Goal: Use online tool/utility

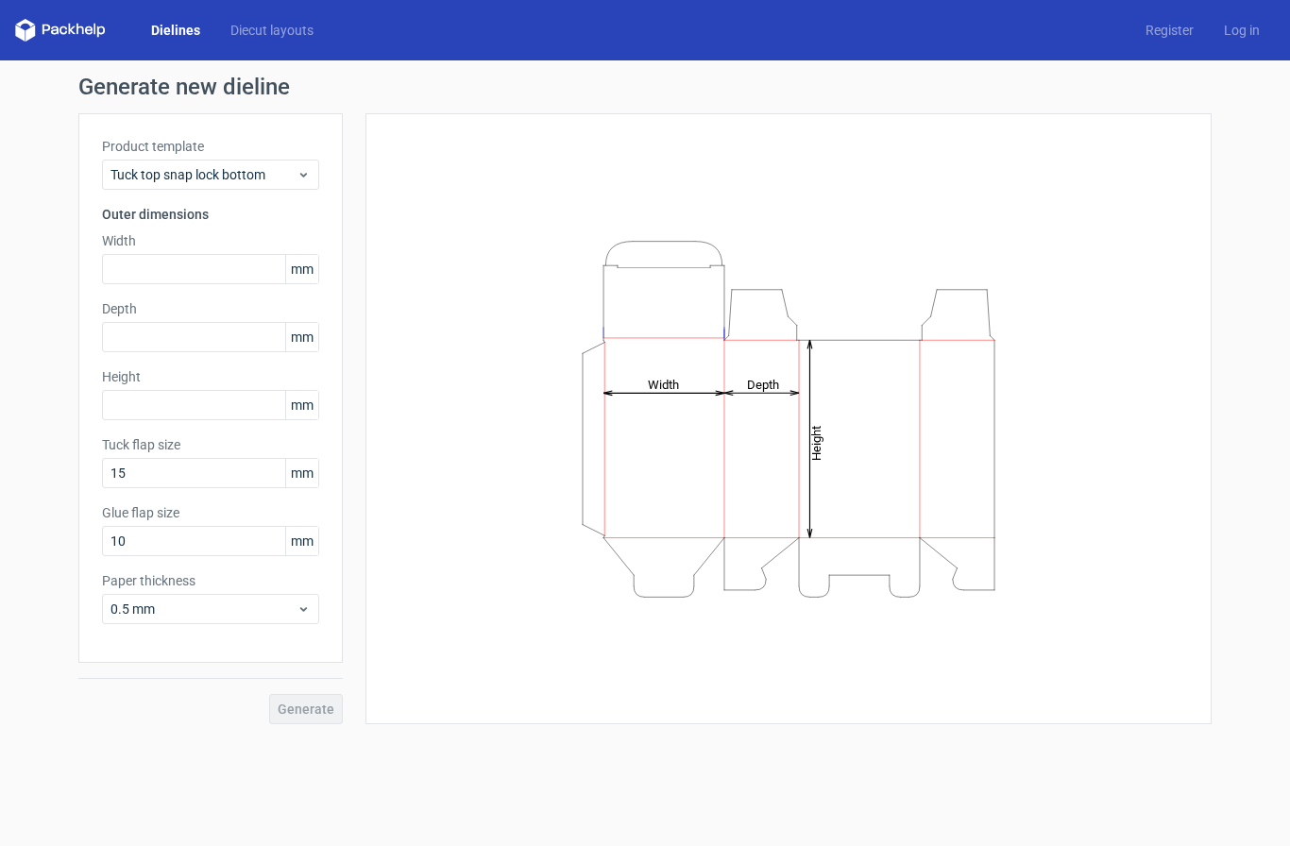
click at [311, 271] on span "mm" at bounding box center [301, 269] width 33 height 28
click at [300, 278] on span "mm" at bounding box center [301, 269] width 33 height 28
click at [296, 271] on span "mm" at bounding box center [301, 269] width 33 height 28
click at [289, 254] on input "text" at bounding box center [210, 269] width 217 height 30
click at [296, 274] on span "mm" at bounding box center [301, 269] width 33 height 28
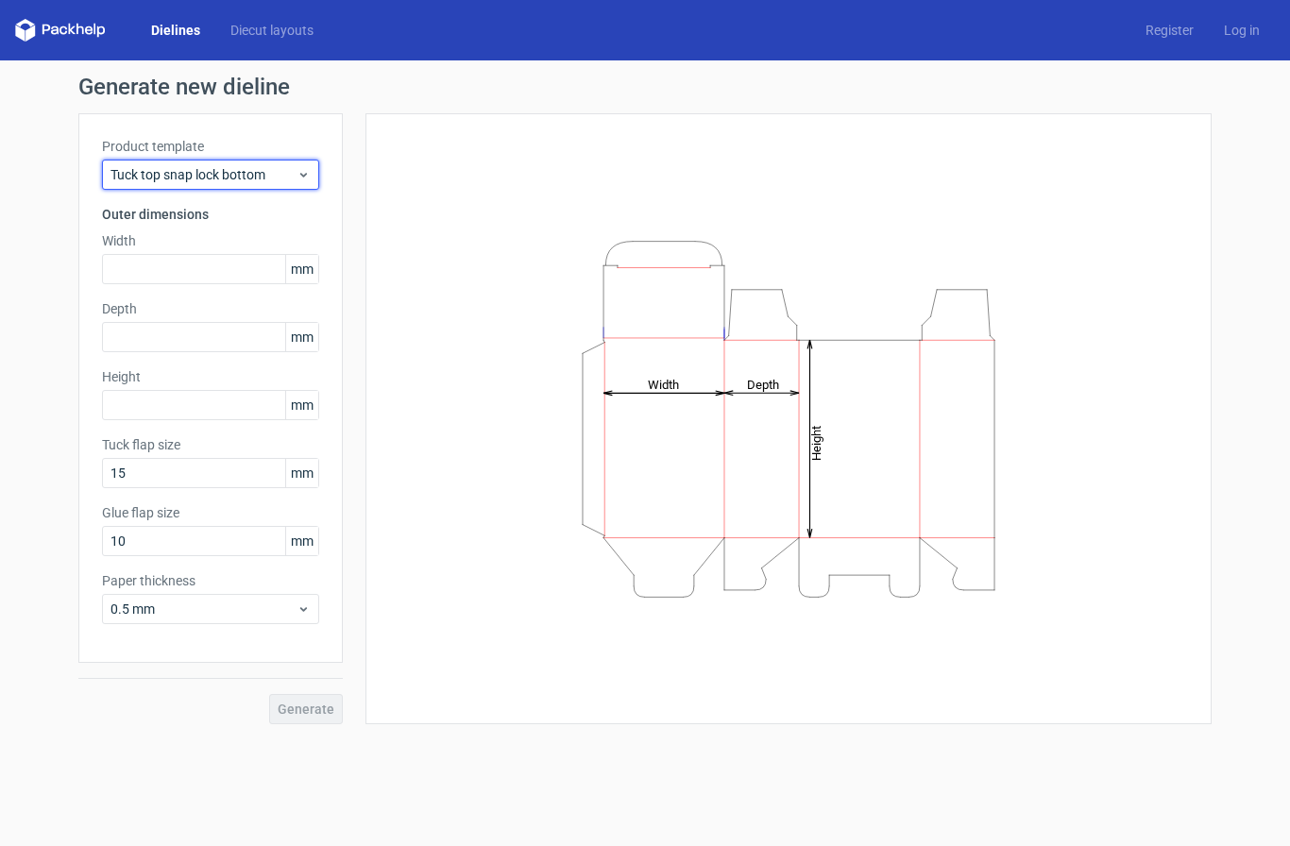
click at [281, 188] on div "Tuck top snap lock bottom" at bounding box center [210, 175] width 217 height 30
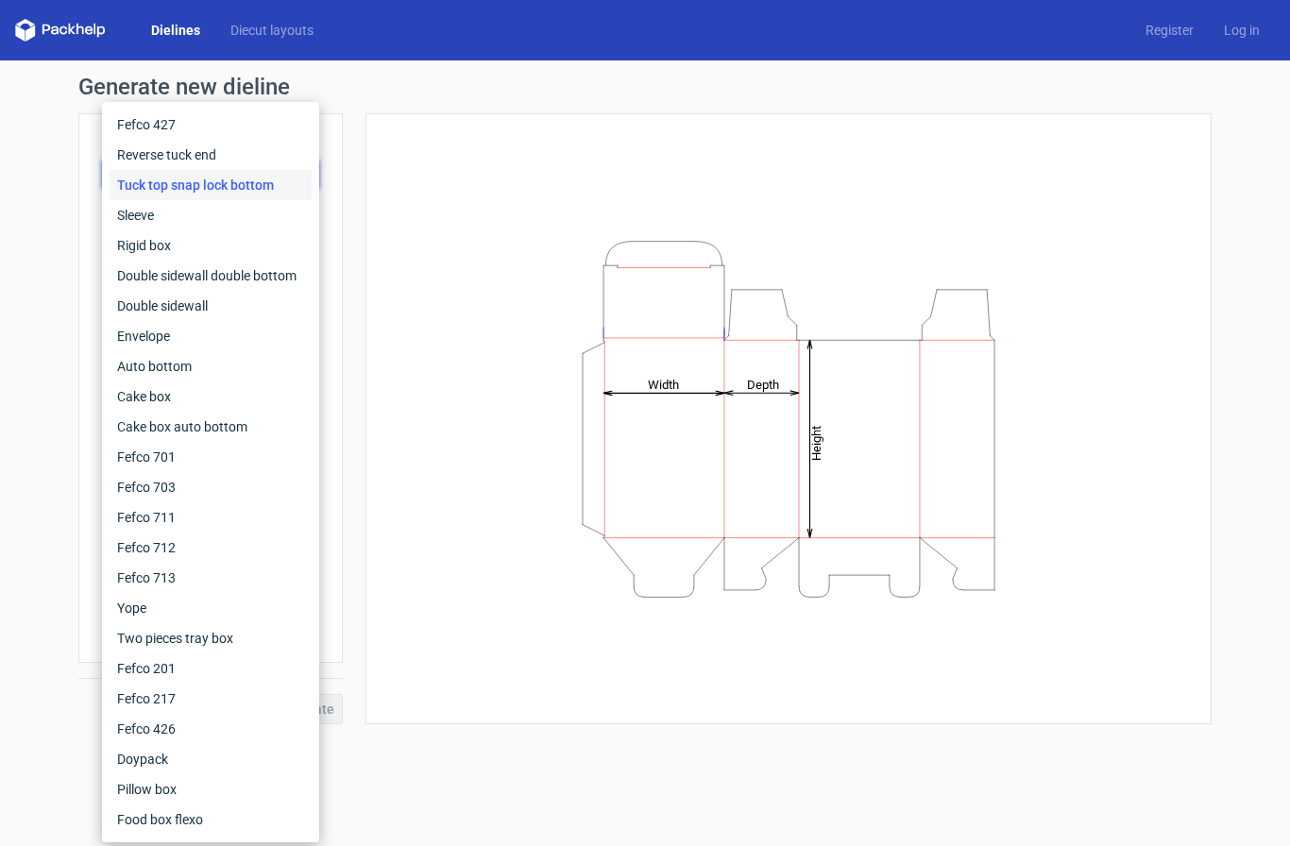
click at [53, 774] on form "Generate new dieline Product template Tuck top snap lock bottom Outer dimension…" at bounding box center [645, 453] width 1290 height 786
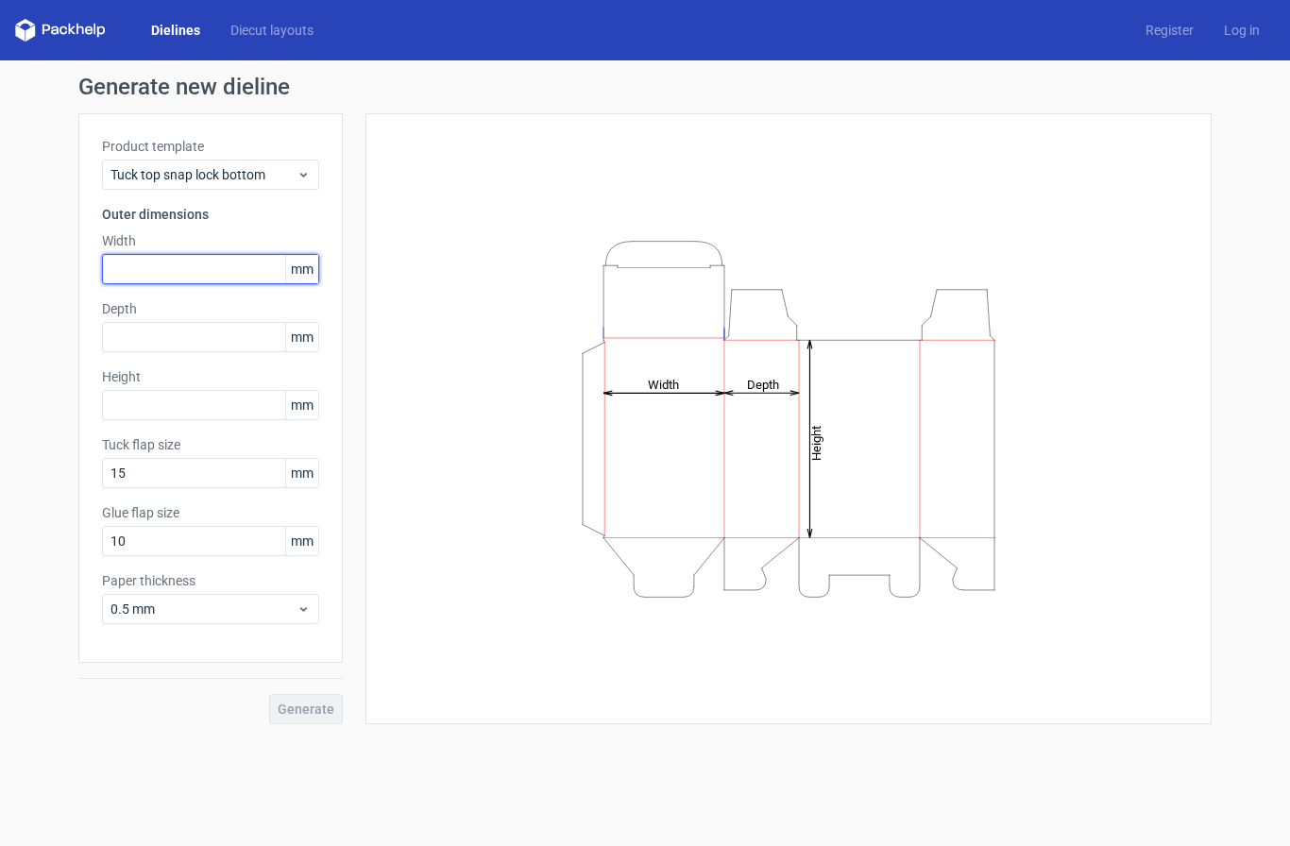
click at [210, 272] on input "text" at bounding box center [210, 269] width 217 height 30
type input "25"
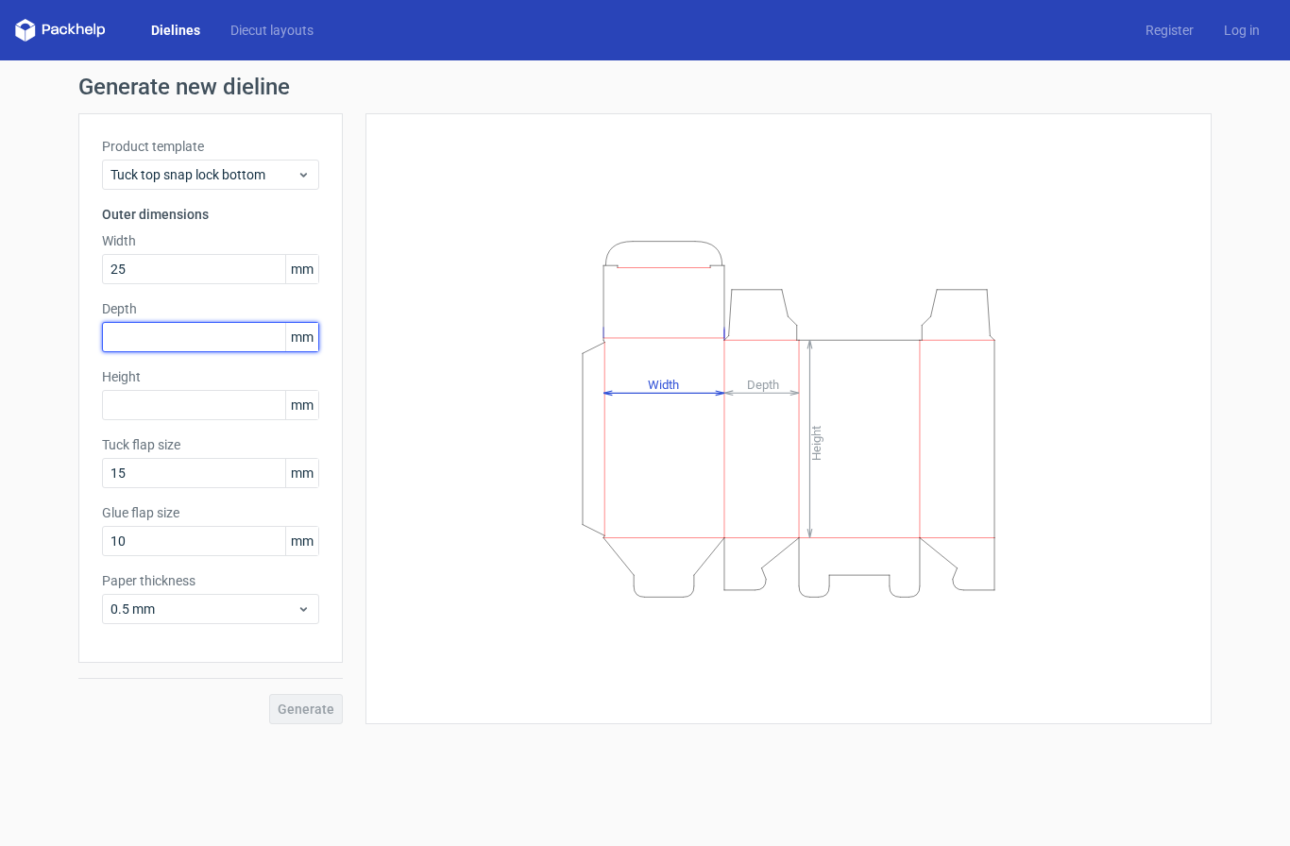
click at [123, 322] on input "text" at bounding box center [210, 337] width 217 height 30
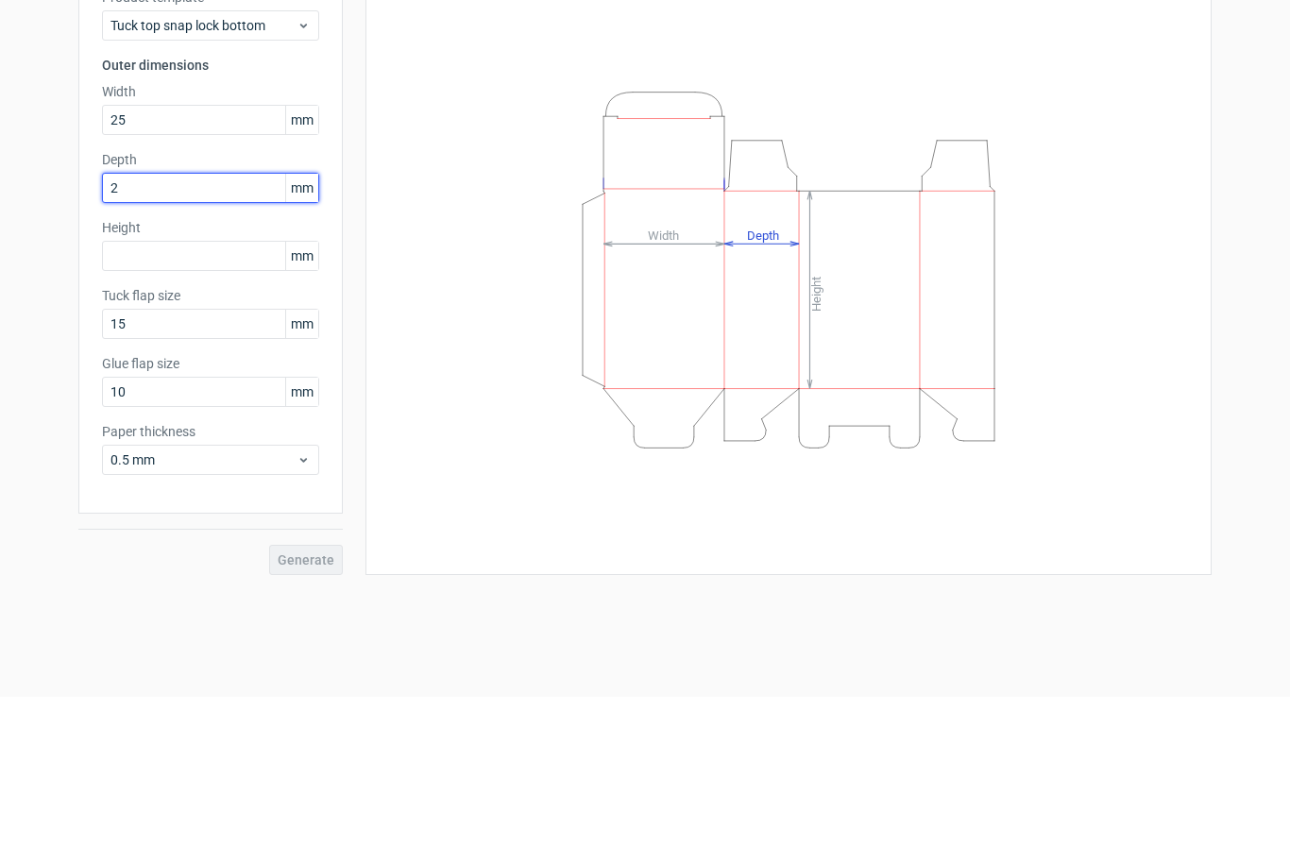
type input "20"
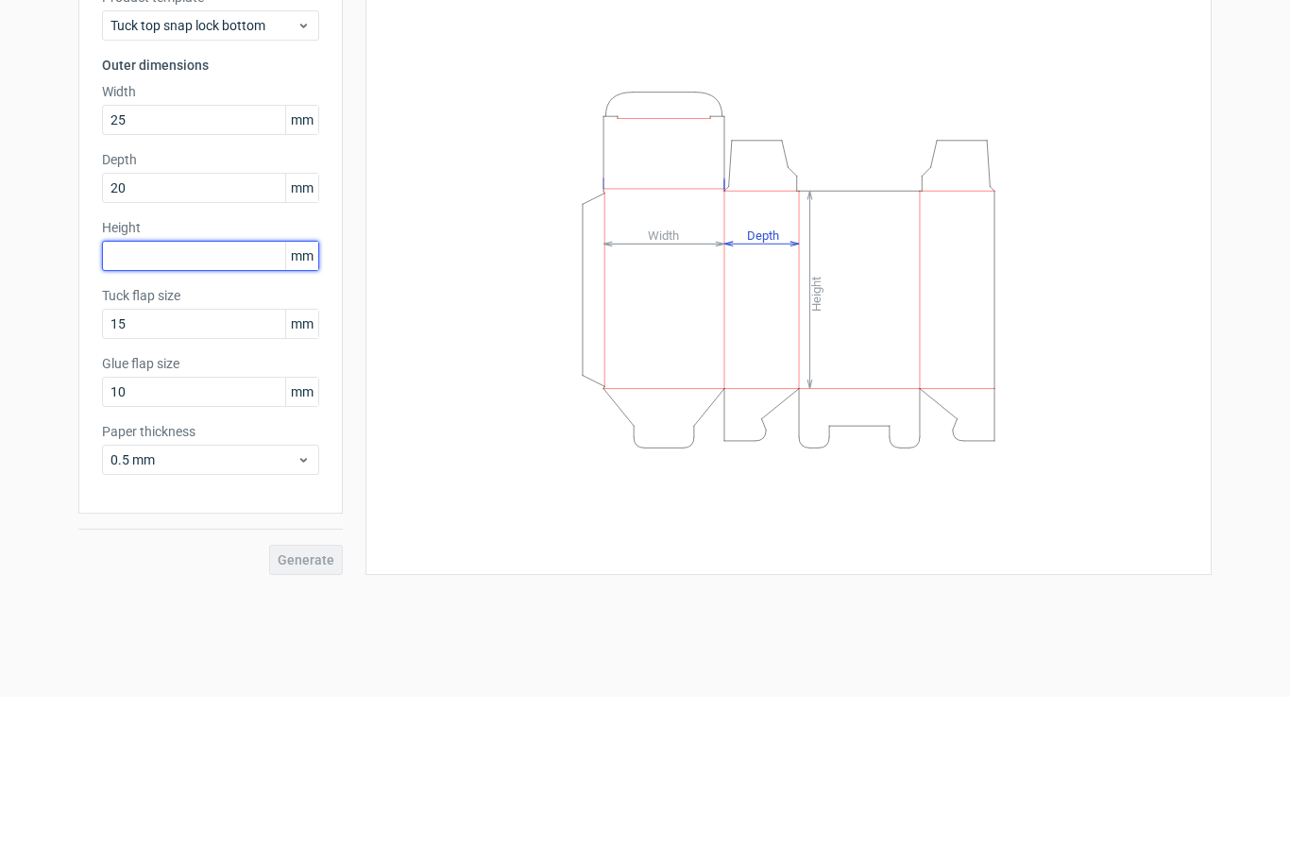
click at [124, 367] on div "Height mm" at bounding box center [210, 393] width 217 height 53
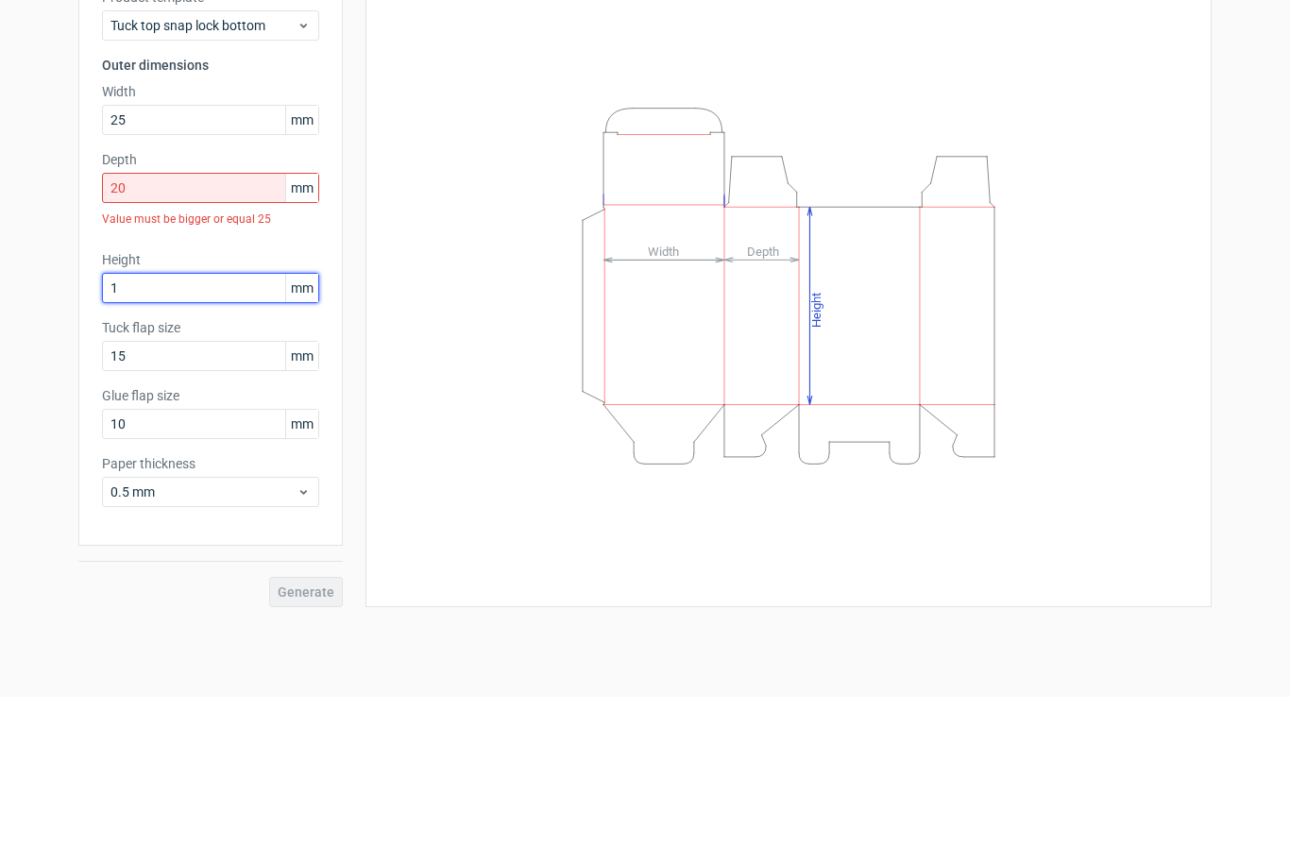
type input "10"
